Goal: Task Accomplishment & Management: Manage account settings

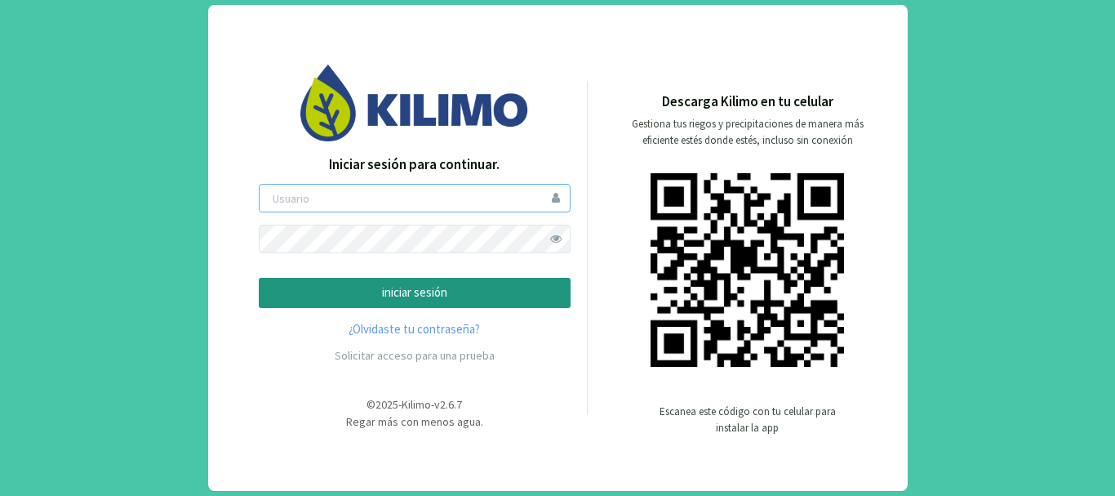
type input "saima"
click at [476, 298] on p "iniciar sesión" at bounding box center [415, 292] width 284 height 19
type input "saima"
click at [425, 292] on p "iniciar sesión" at bounding box center [415, 292] width 284 height 19
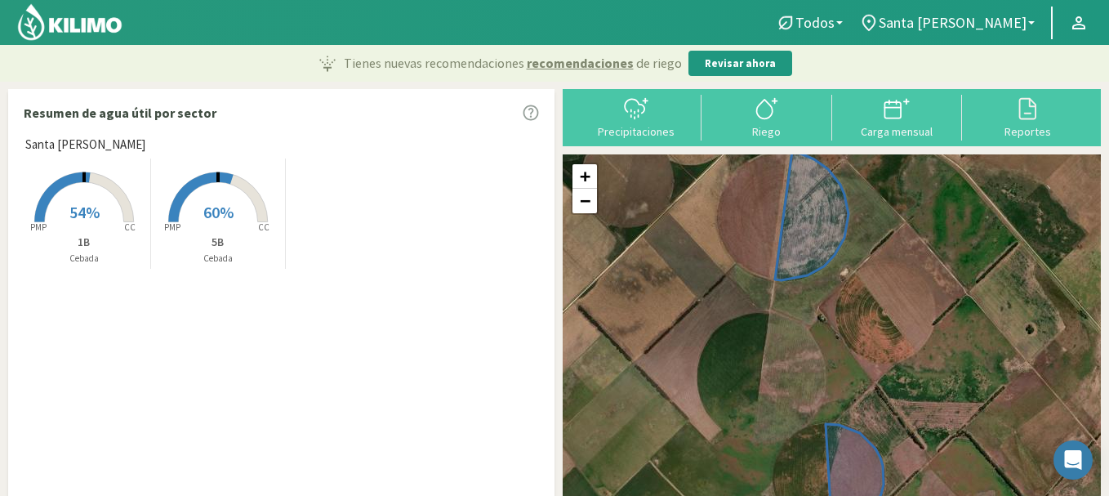
click at [90, 199] on rect at bounding box center [84, 223] width 131 height 131
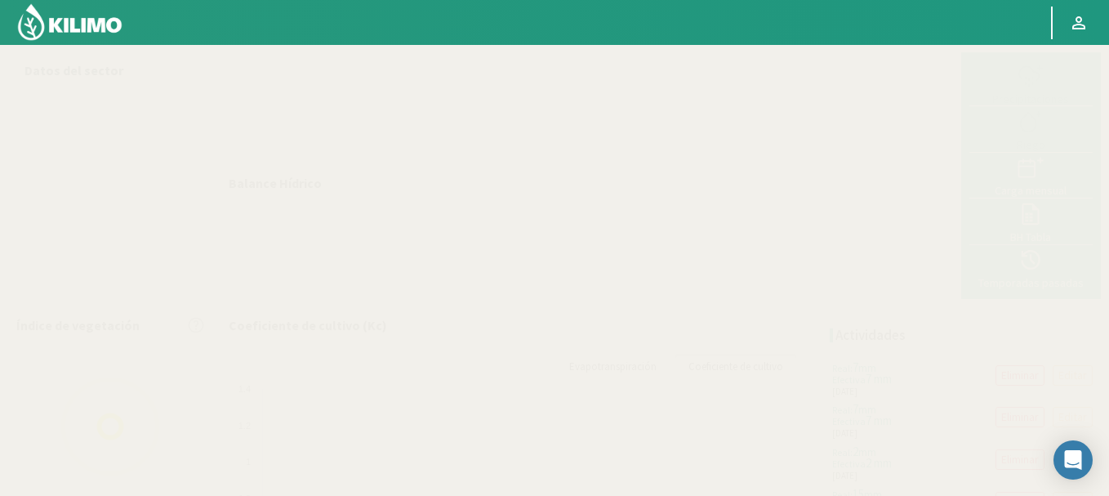
select select "1: Object"
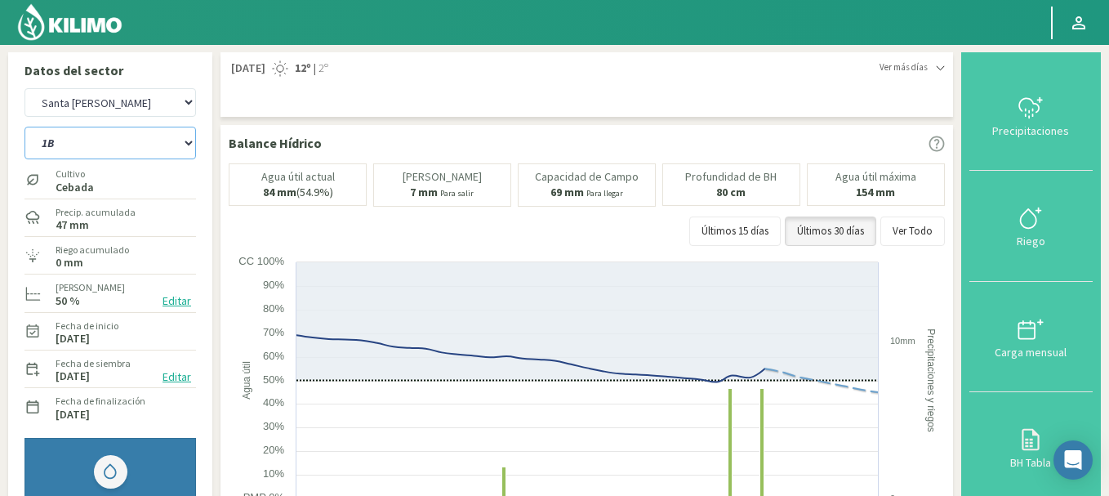
click at [122, 136] on select "1B 5B" at bounding box center [109, 143] width 171 height 33
select select "1: Object"
click at [24, 127] on select "1B 5B" at bounding box center [109, 143] width 171 height 33
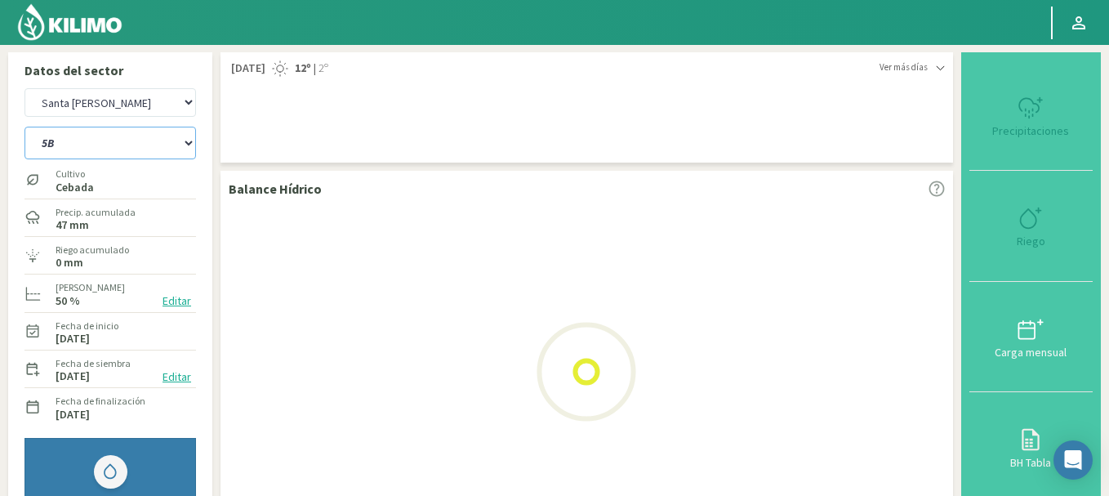
select select "3: Object"
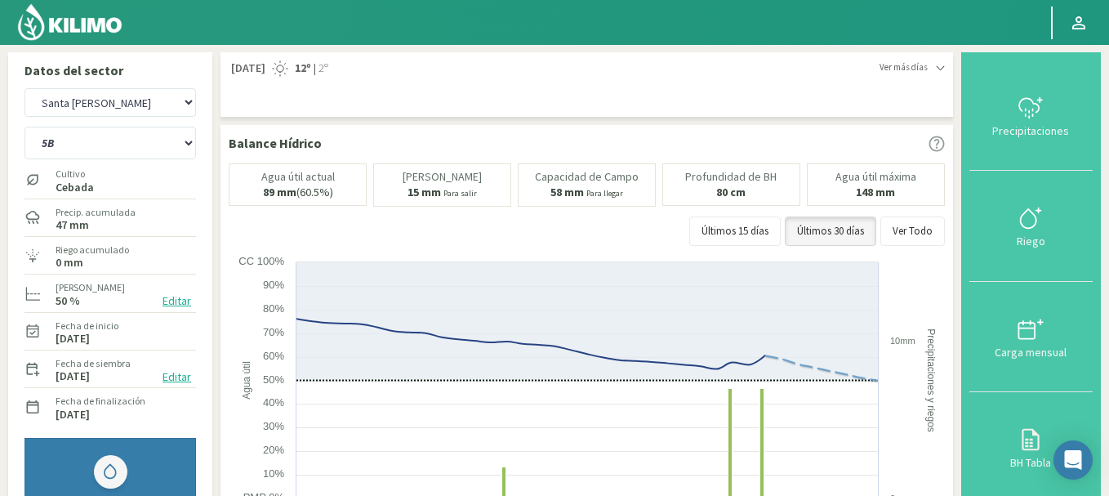
click at [231, 231] on div "Últimos 15 días Últimos 30 días Ver Todo" at bounding box center [587, 230] width 716 height 29
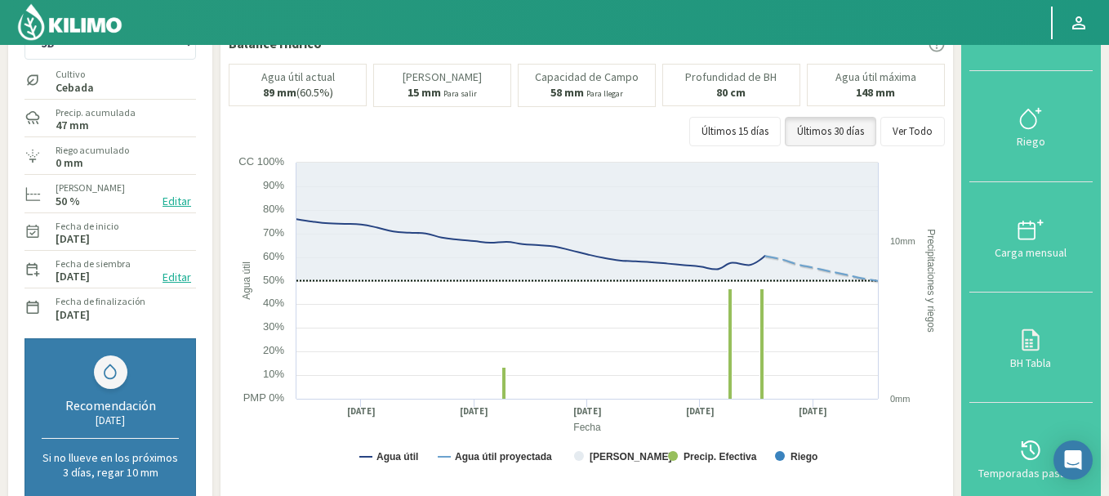
scroll to position [65, 0]
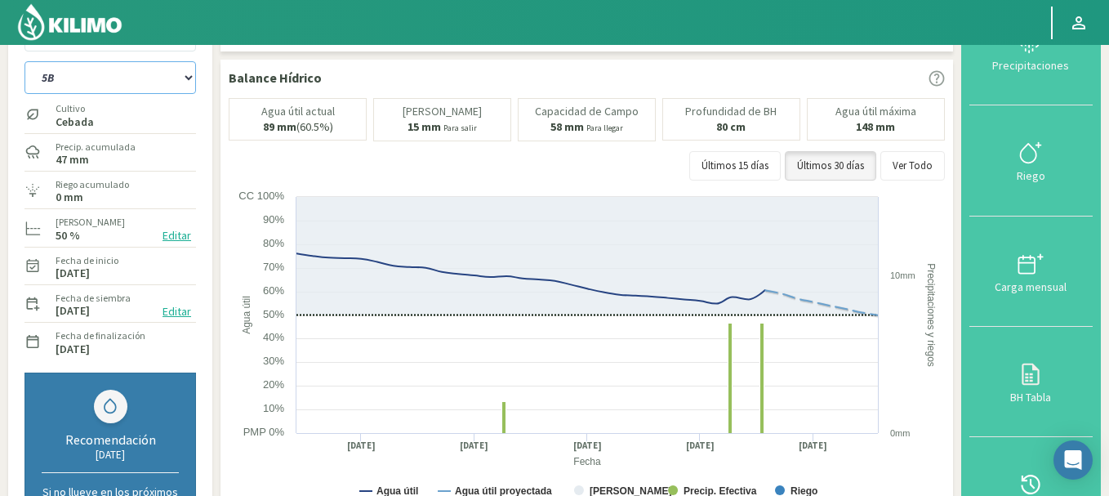
click at [176, 85] on select "1B 5B" at bounding box center [109, 77] width 171 height 33
click at [24, 61] on select "1B 5B" at bounding box center [109, 77] width 171 height 33
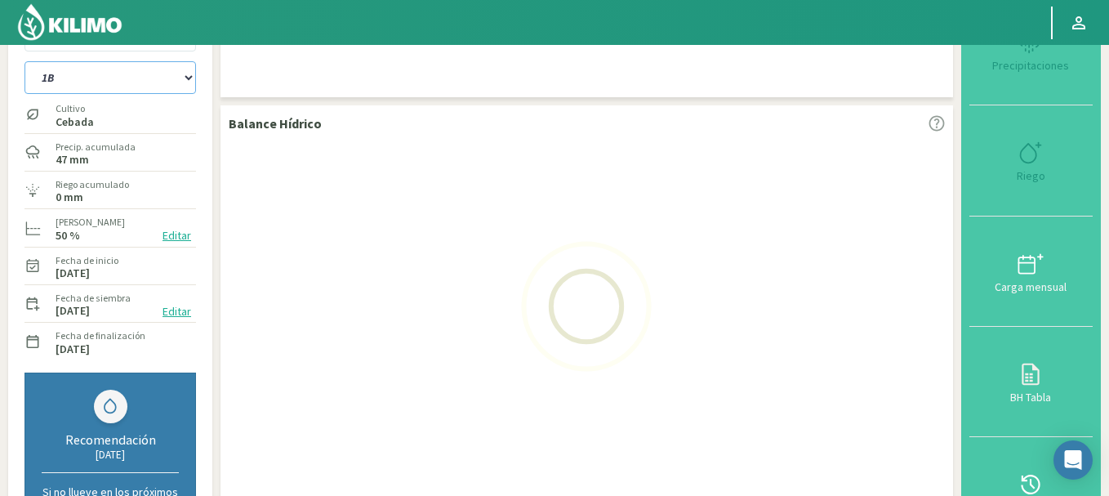
select select "3: Object"
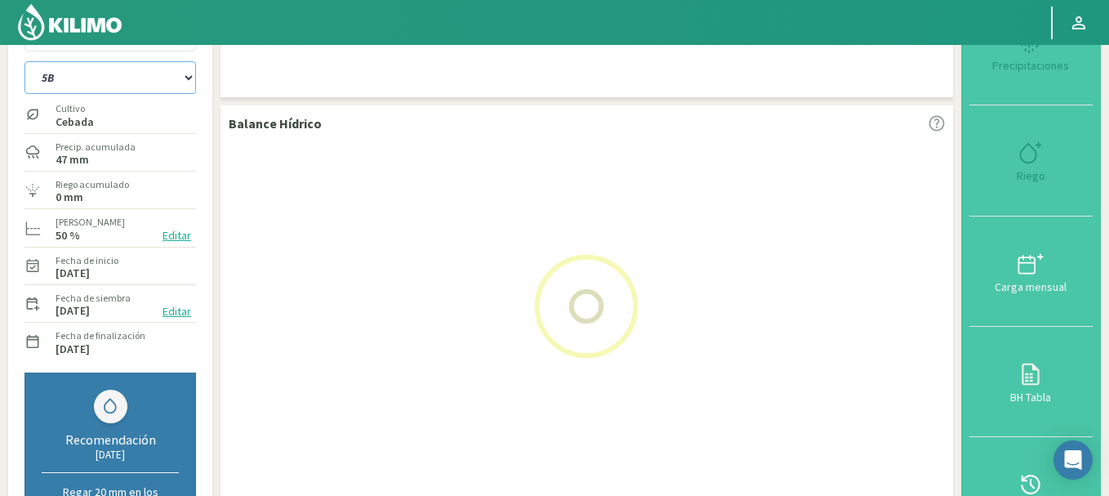
select select "5: Object"
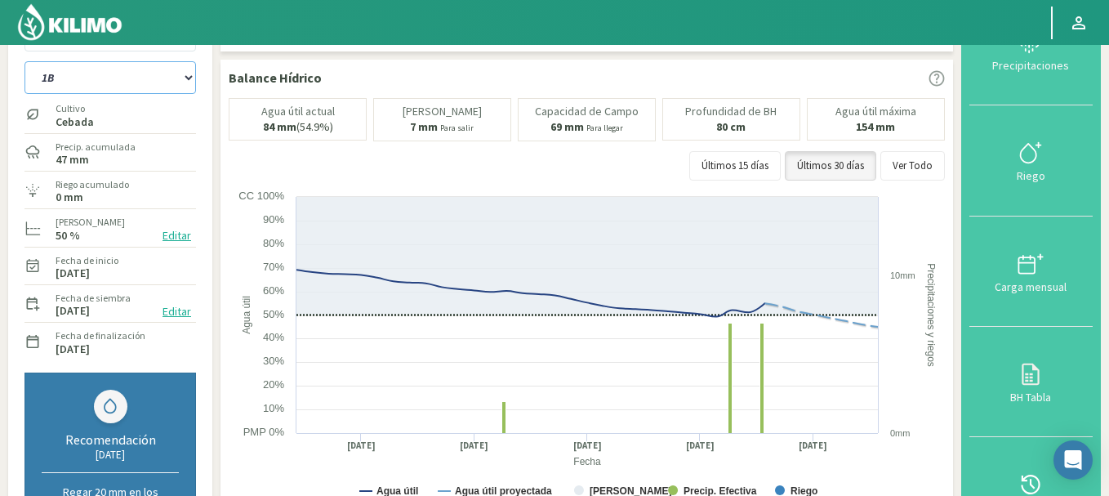
click at [229, 213] on rect at bounding box center [589, 352] width 720 height 327
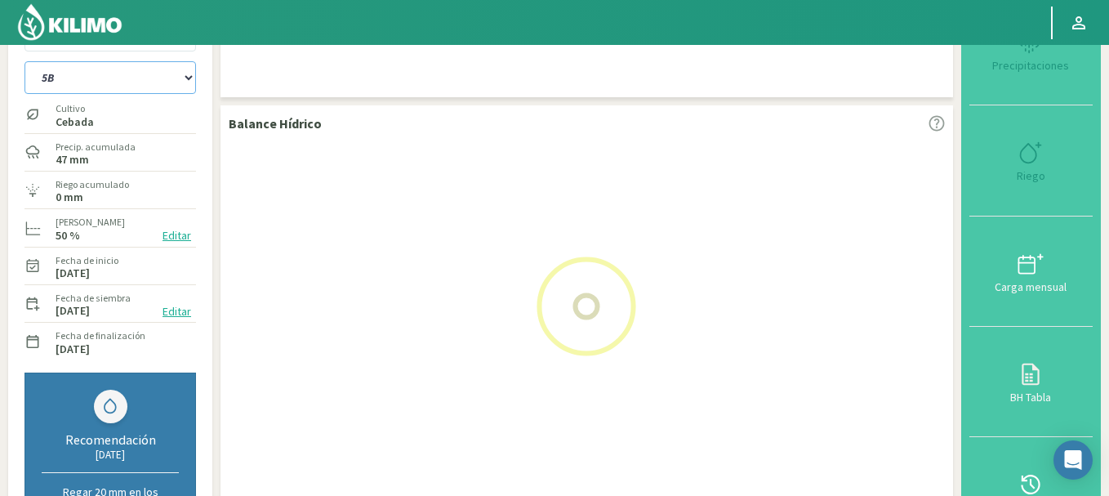
select select "4: Object"
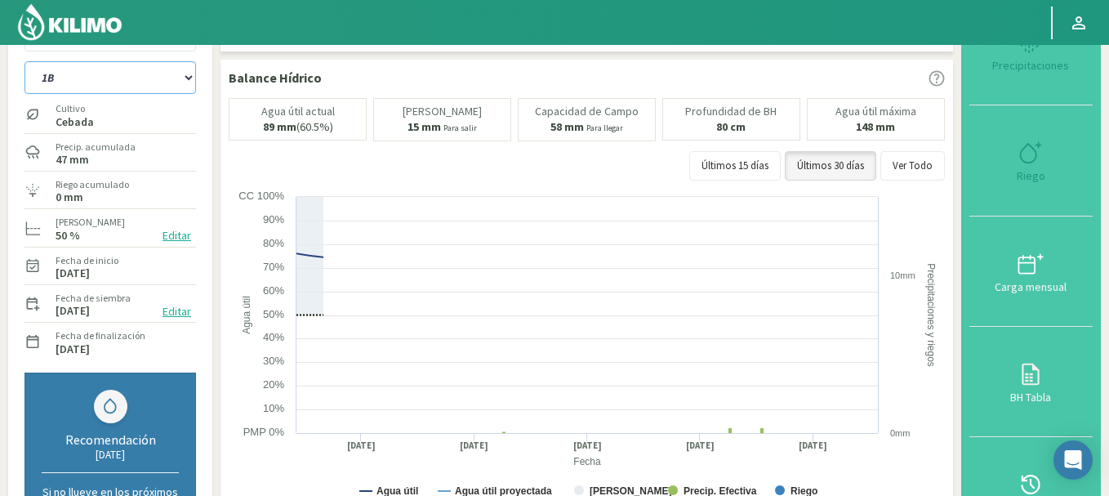
select select "7: Object"
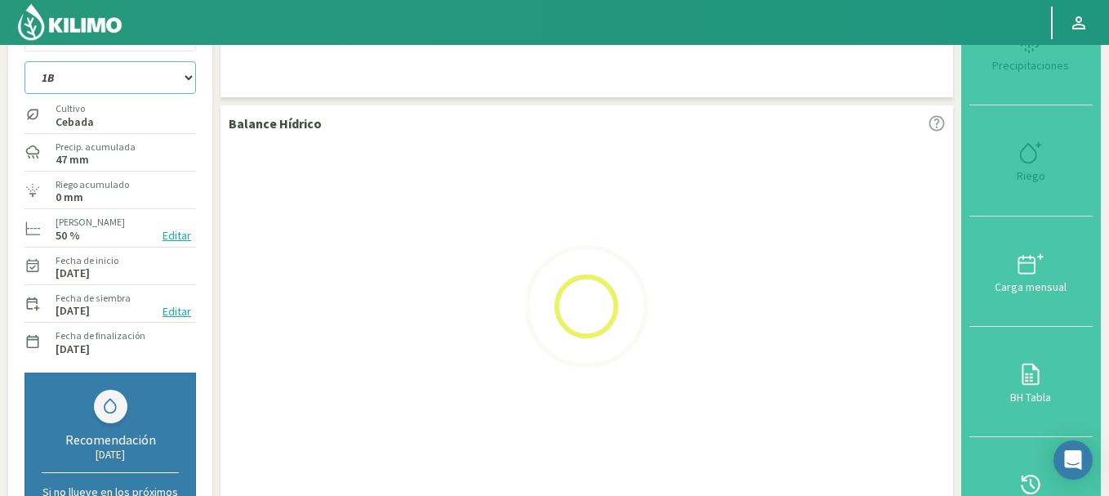
select select "7: Object"
select select "9: Object"
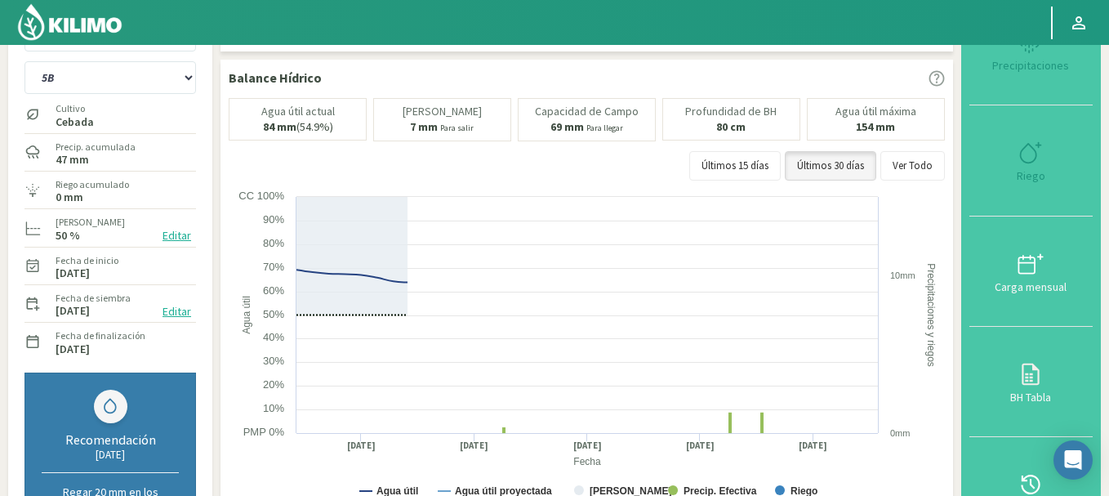
select select "8: Object"
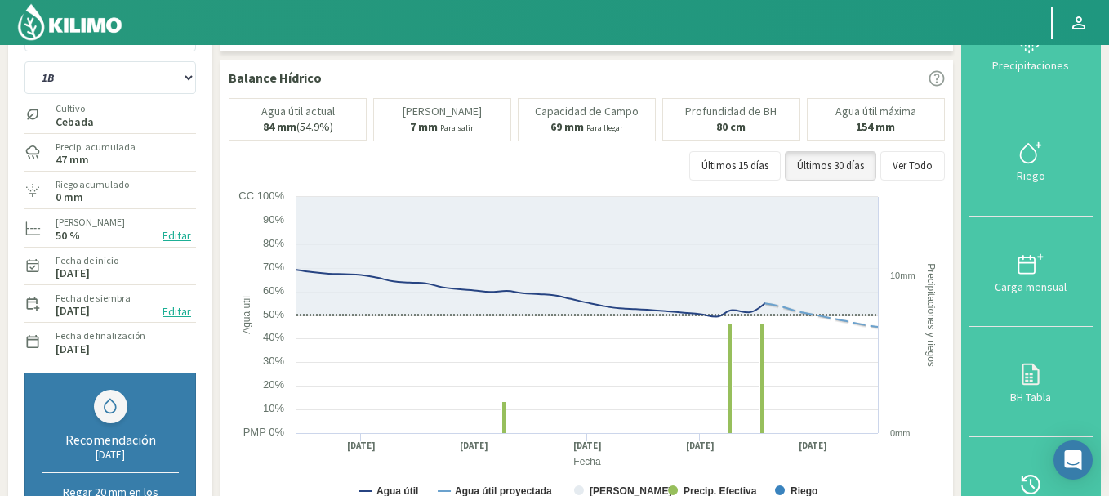
drag, startPoint x: 1108, startPoint y: 238, endPoint x: 1100, endPoint y: 310, distance: 72.3
click at [1100, 310] on div "Datos del sector San Antonio Santa Marta 1B 5B Cultivo Cebada Precip. acumulada…" at bounding box center [554, 502] width 1109 height 1047
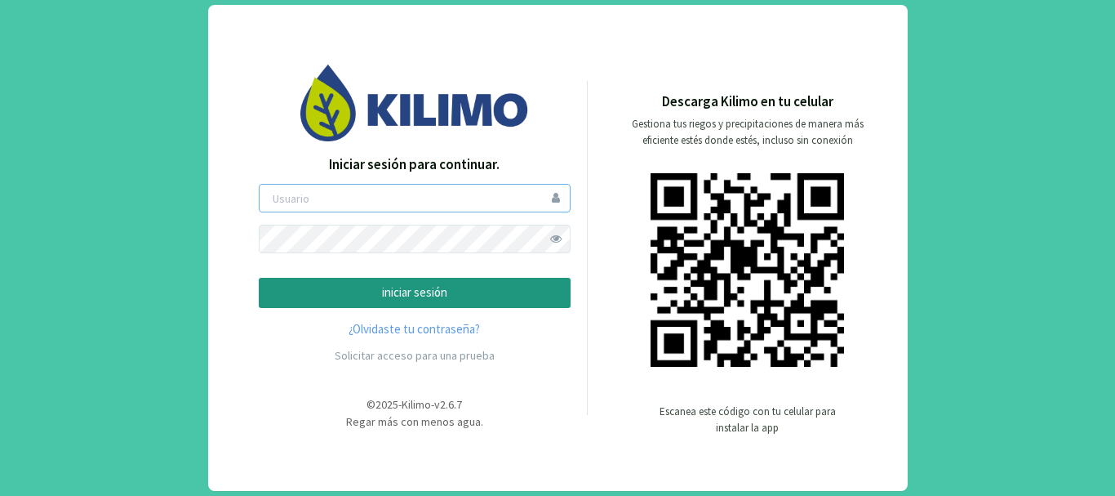
type input "saima"
click at [401, 305] on button "iniciar sesión" at bounding box center [415, 293] width 312 height 30
type input "saima"
click at [389, 291] on p "iniciar sesión" at bounding box center [415, 292] width 284 height 19
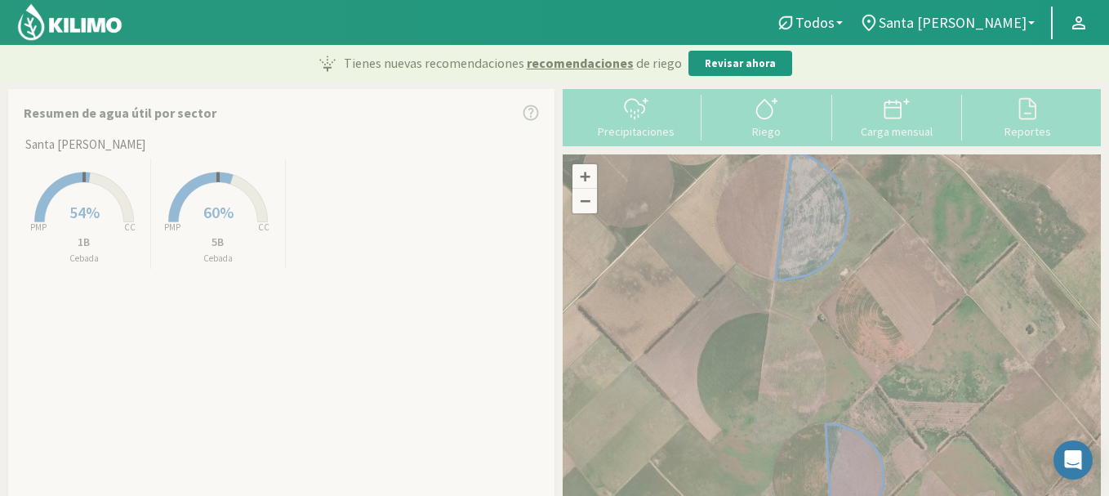
click at [94, 223] on rect at bounding box center [84, 223] width 131 height 131
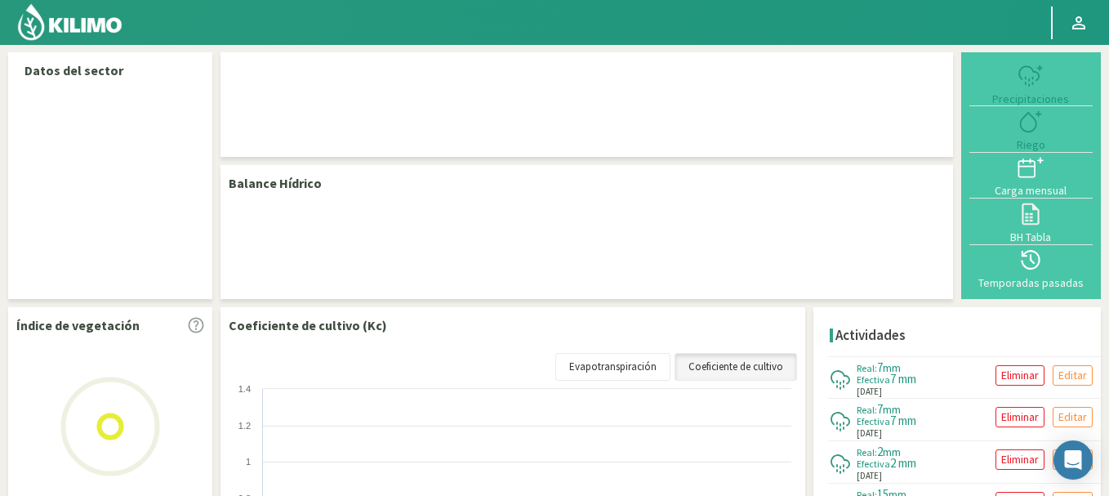
select select "1: Object"
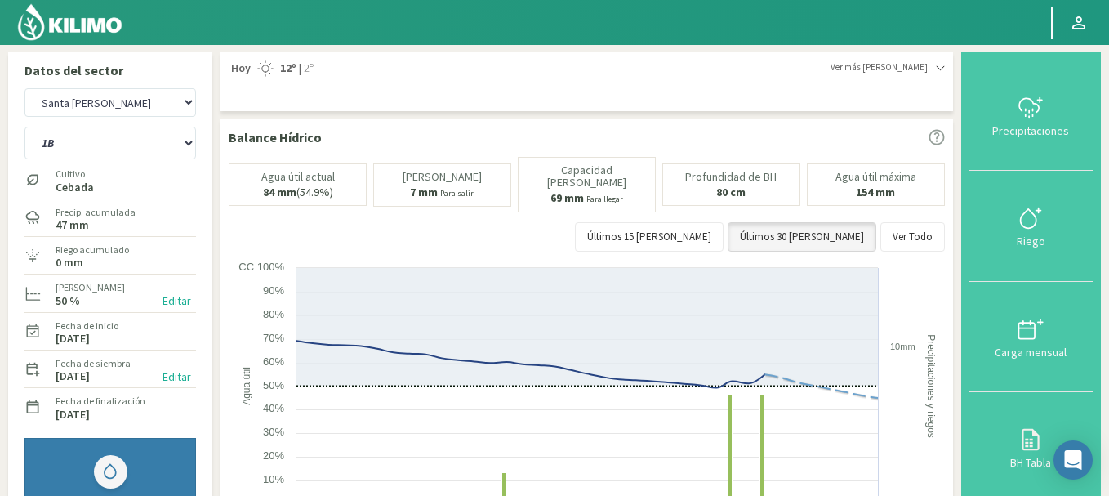
click at [731, 179] on p "Profundidad de BH" at bounding box center [730, 177] width 91 height 12
click at [740, 196] on b "80 cm" at bounding box center [730, 192] width 29 height 15
click at [122, 150] on select "1B 5B" at bounding box center [109, 143] width 171 height 33
click at [24, 127] on select "1B 5B" at bounding box center [109, 143] width 171 height 33
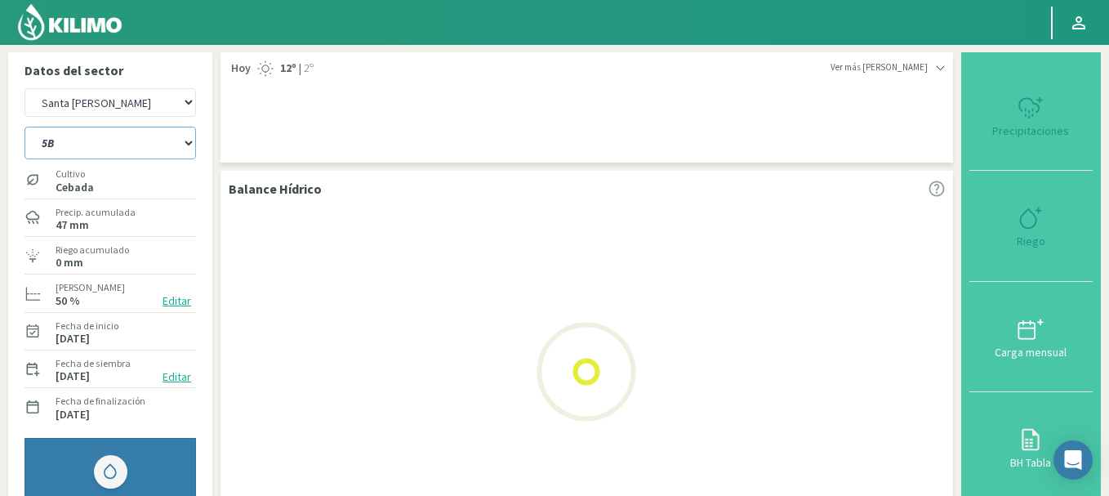
select select "0: Object"
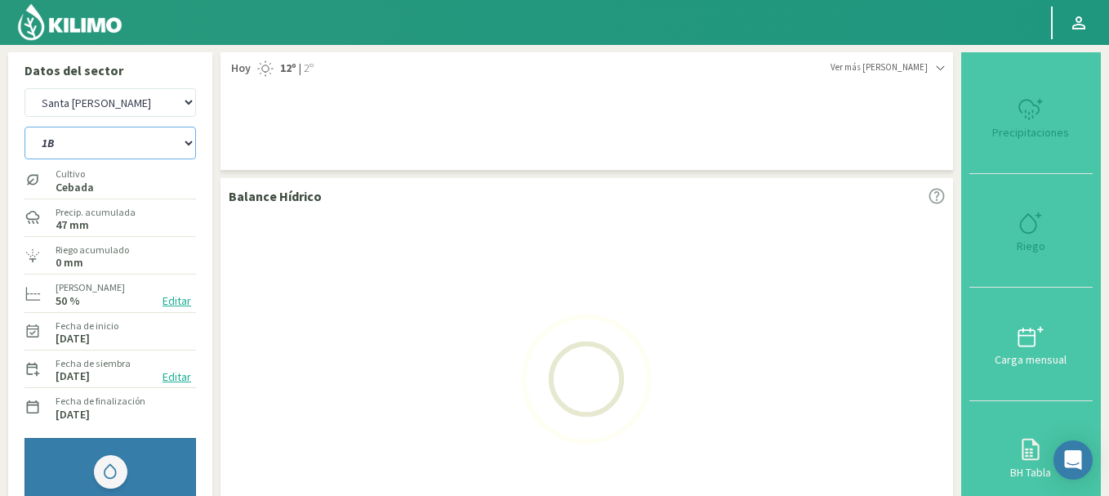
select select "3: Object"
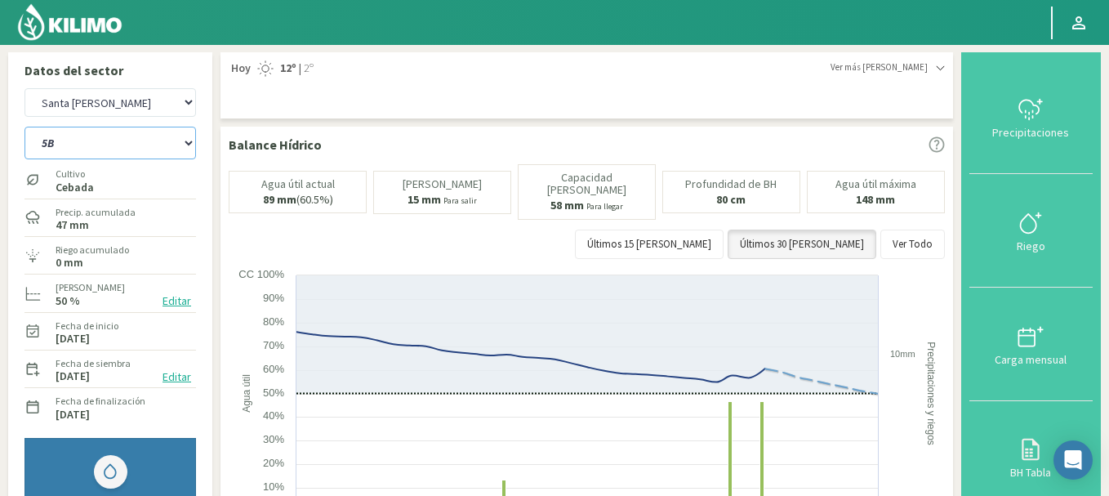
click at [113, 136] on select "1B 5B" at bounding box center [109, 143] width 171 height 33
click at [24, 127] on select "1B 5B" at bounding box center [109, 143] width 171 height 33
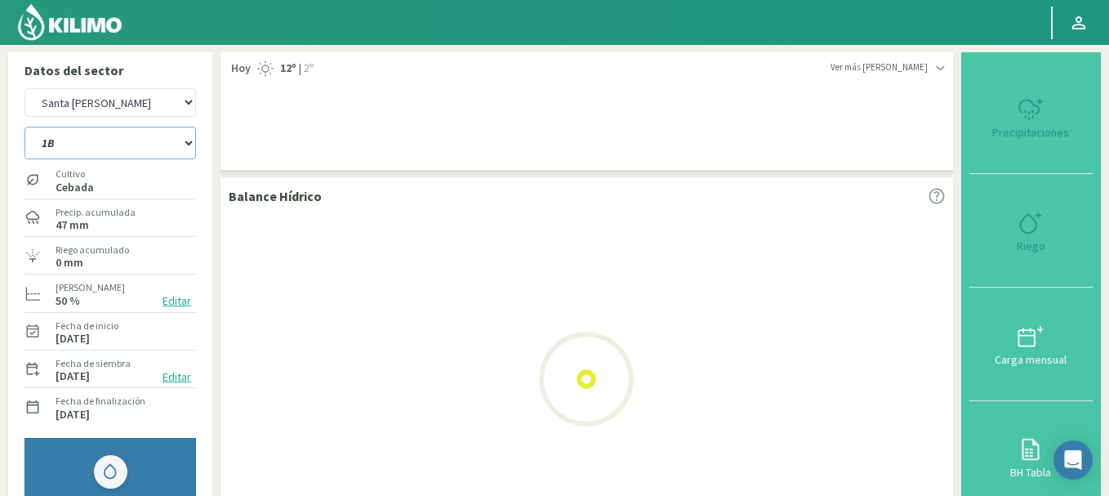
select select "3: Object"
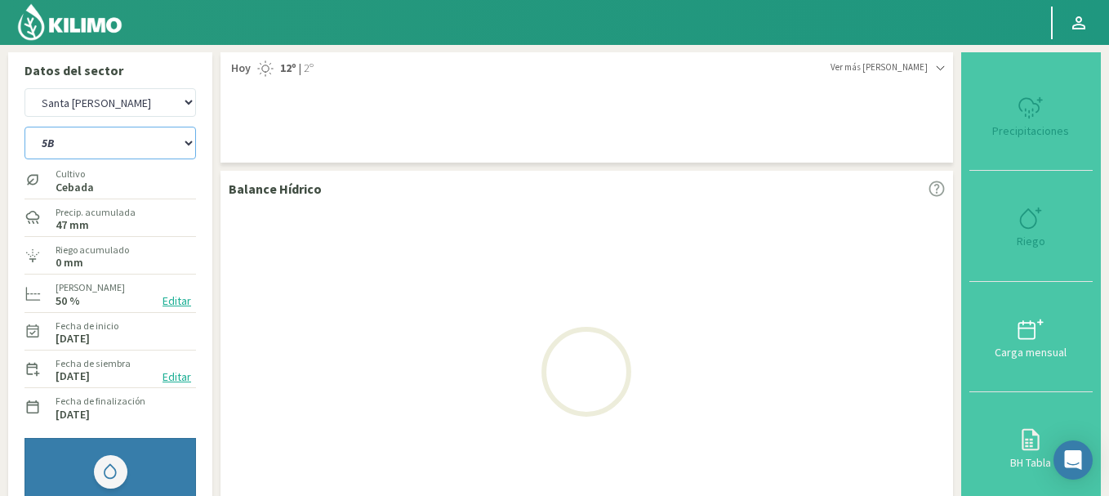
select select "5: Object"
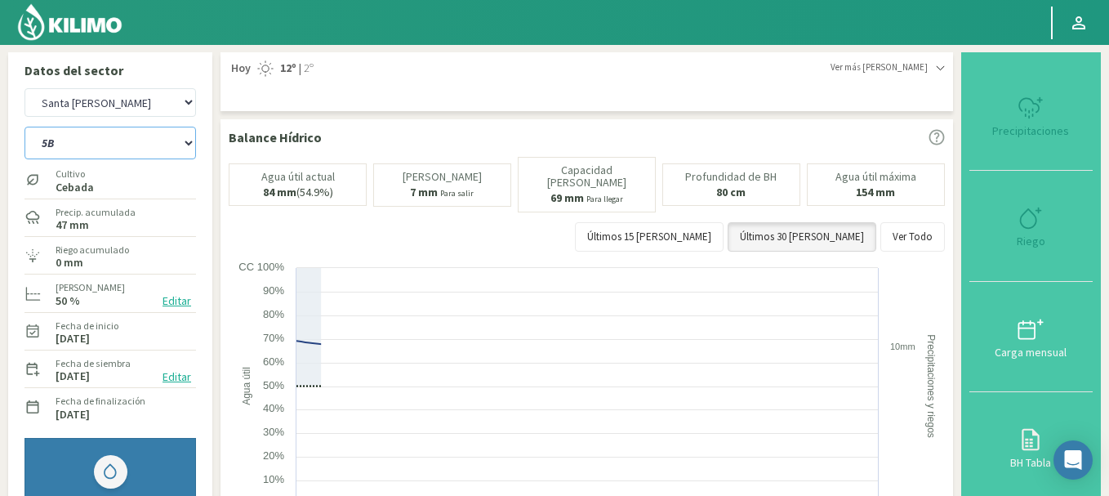
select select "4: Object"
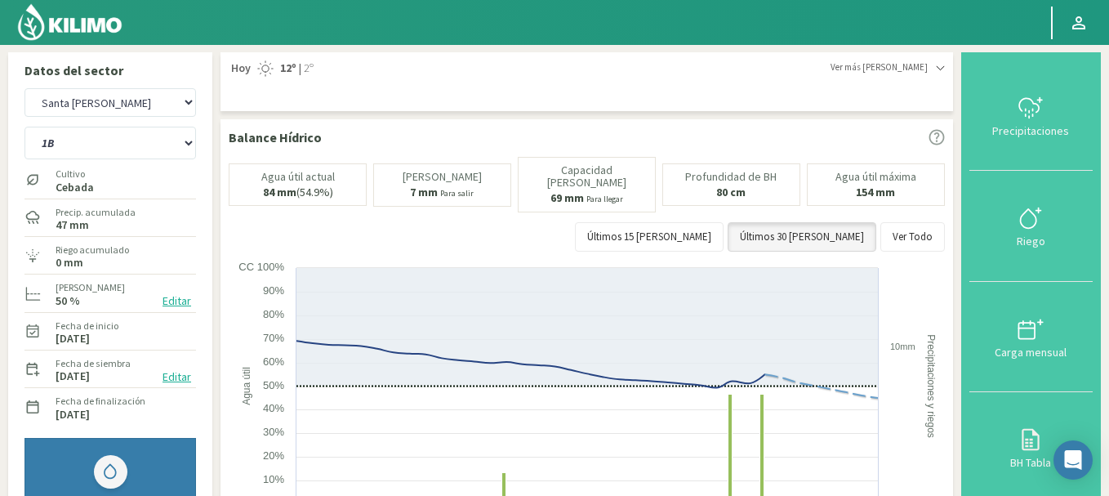
click at [568, 240] on div "Últimos 15 días Últimos 30 días Ver Todo" at bounding box center [587, 236] width 716 height 29
click at [945, 71] on icon at bounding box center [940, 68] width 9 height 9
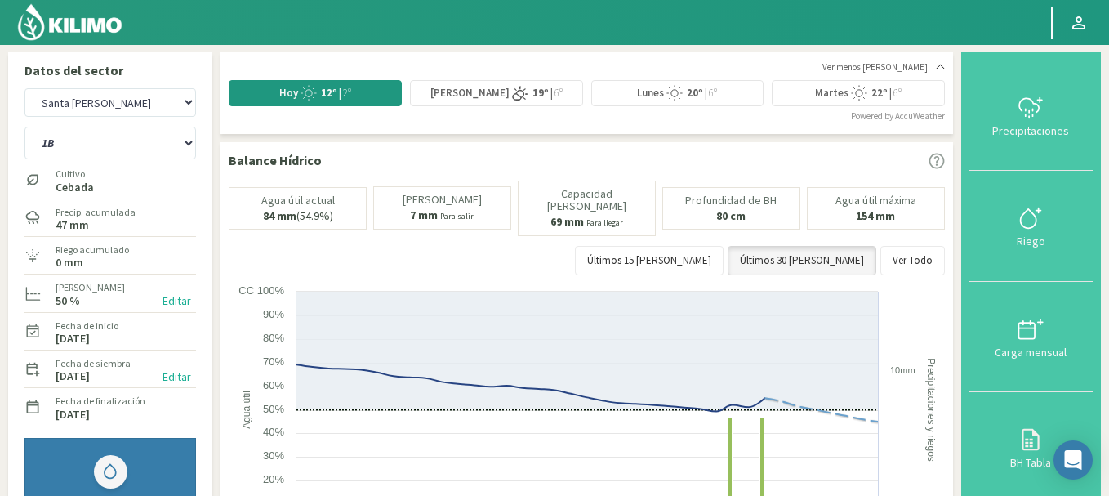
click at [945, 71] on div at bounding box center [940, 67] width 9 height 9
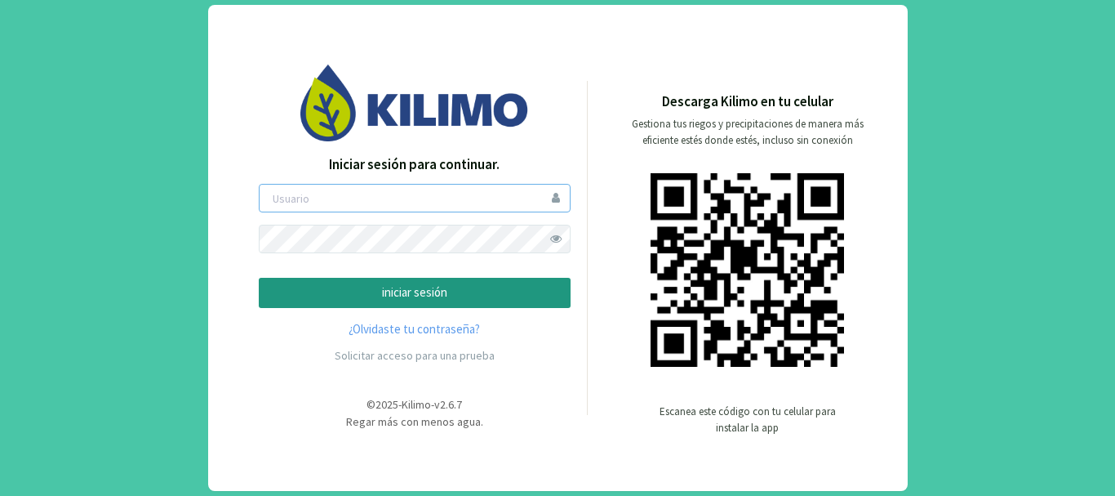
type input "saima"
click at [552, 241] on span at bounding box center [556, 239] width 29 height 29
click at [393, 291] on p "iniciar sesión" at bounding box center [415, 292] width 284 height 19
type input "saima"
click at [433, 305] on button "iniciar sesión" at bounding box center [415, 293] width 312 height 30
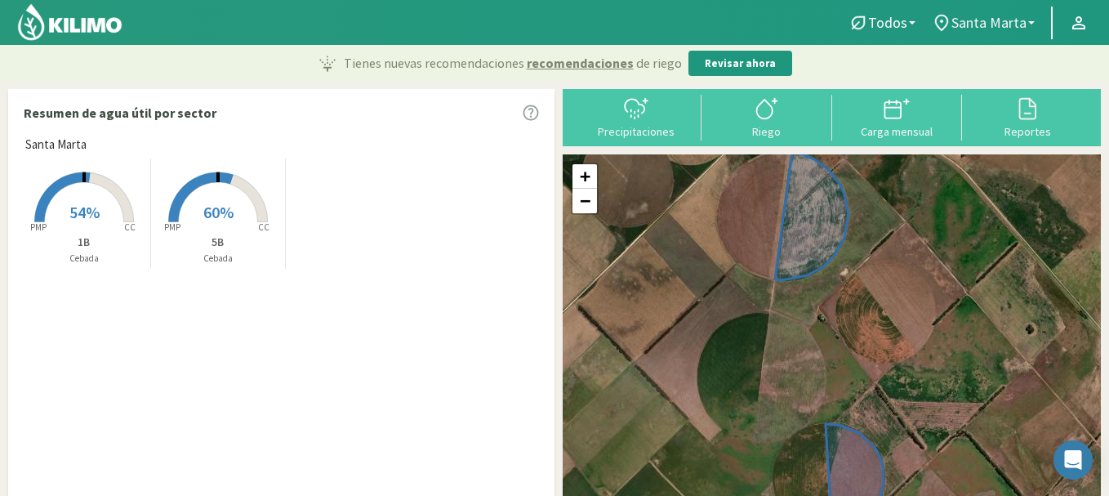
click at [1036, 30] on link "Santa Marta" at bounding box center [982, 22] width 119 height 31
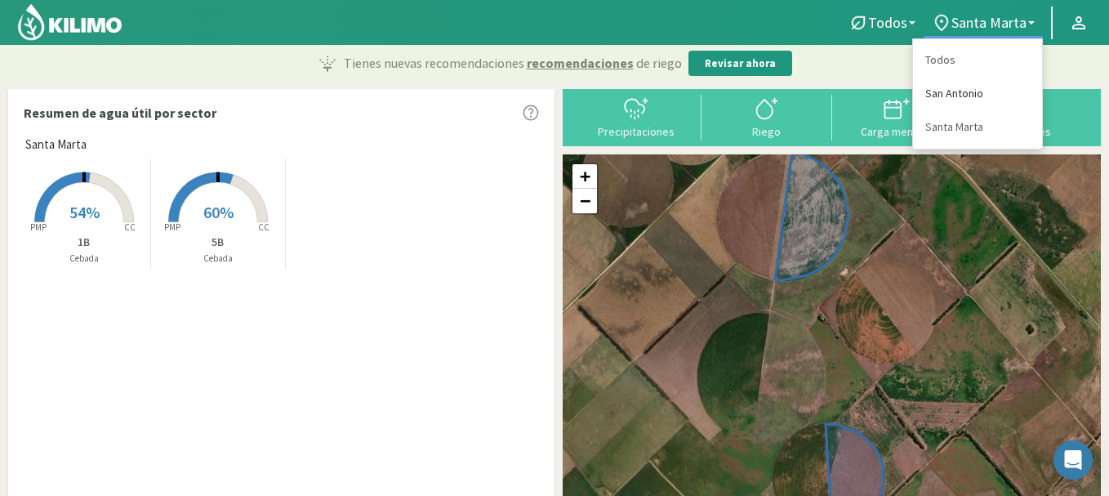
click at [979, 105] on link "San Antonio" at bounding box center [977, 93] width 129 height 33
